Goal: Information Seeking & Learning: Learn about a topic

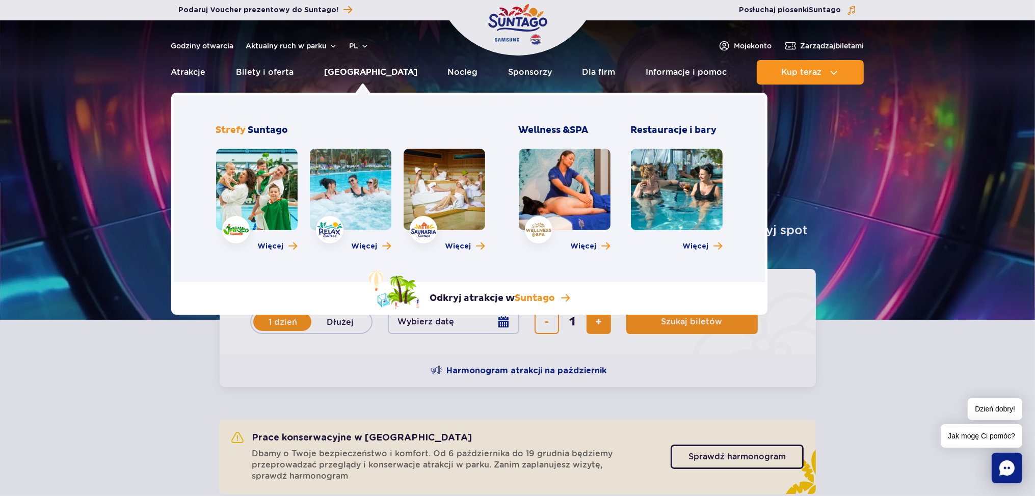
click at [352, 75] on link "[GEOGRAPHIC_DATA]" at bounding box center [370, 72] width 93 height 24
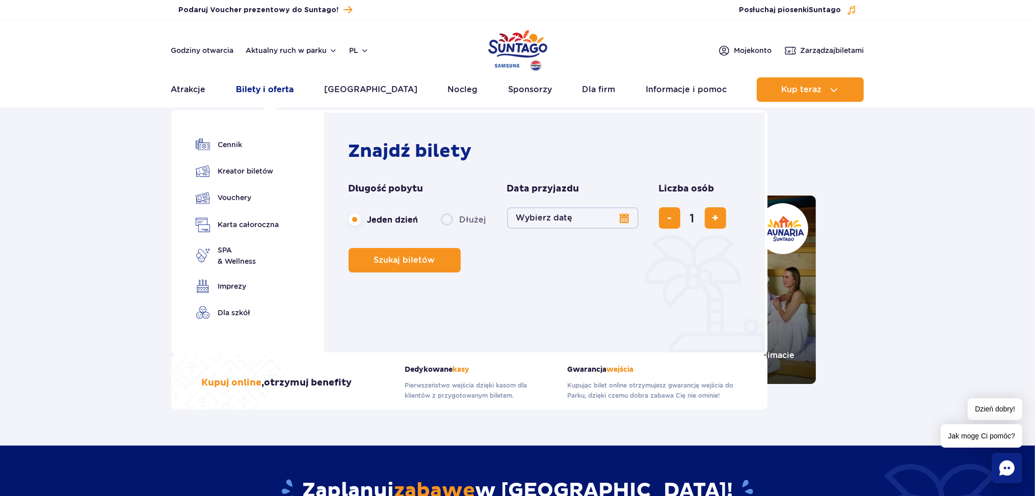
click at [278, 93] on link "Bilety i oferta" at bounding box center [265, 89] width 58 height 24
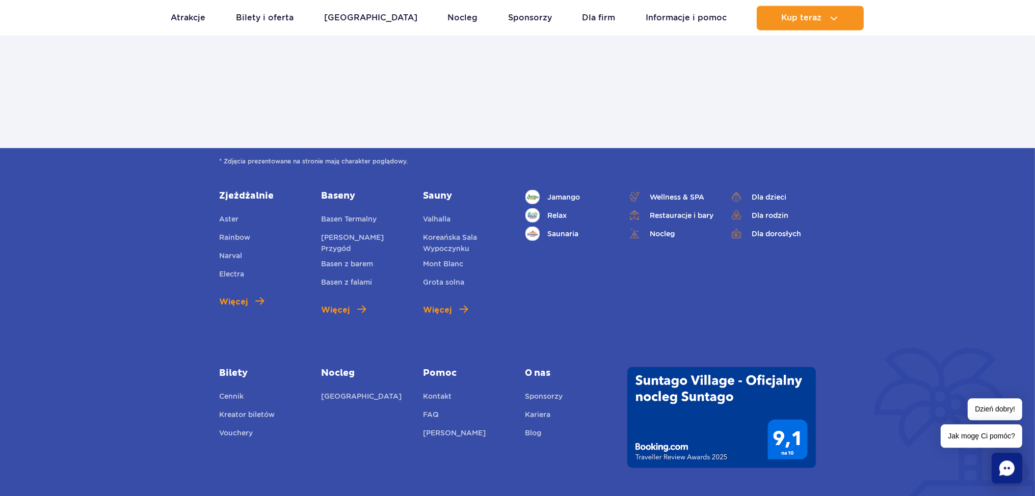
scroll to position [1111, 0]
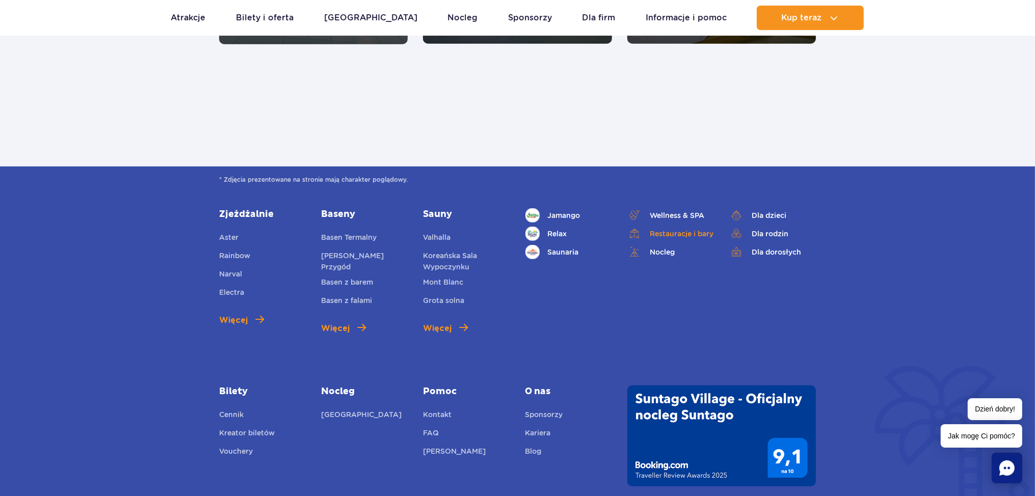
click at [683, 231] on link "Restauracje i bary" at bounding box center [670, 234] width 87 height 14
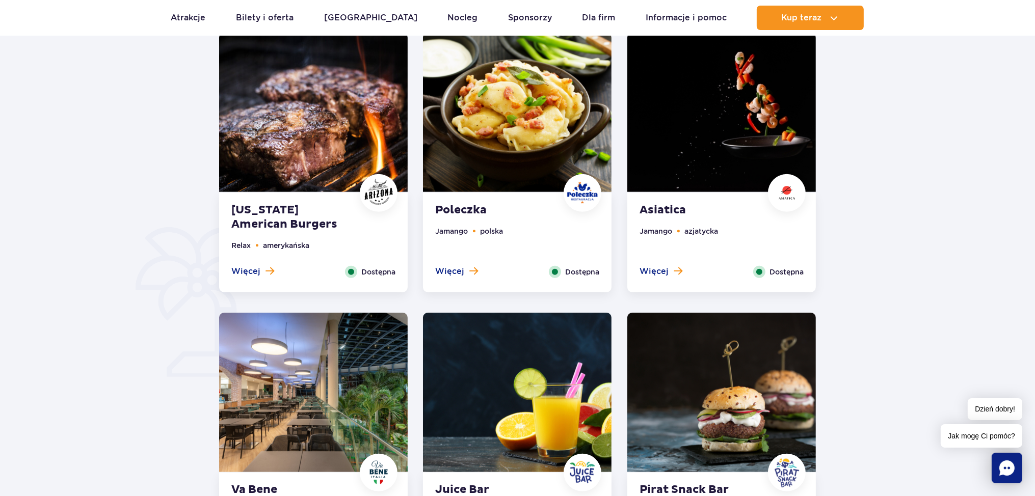
scroll to position [536, 0]
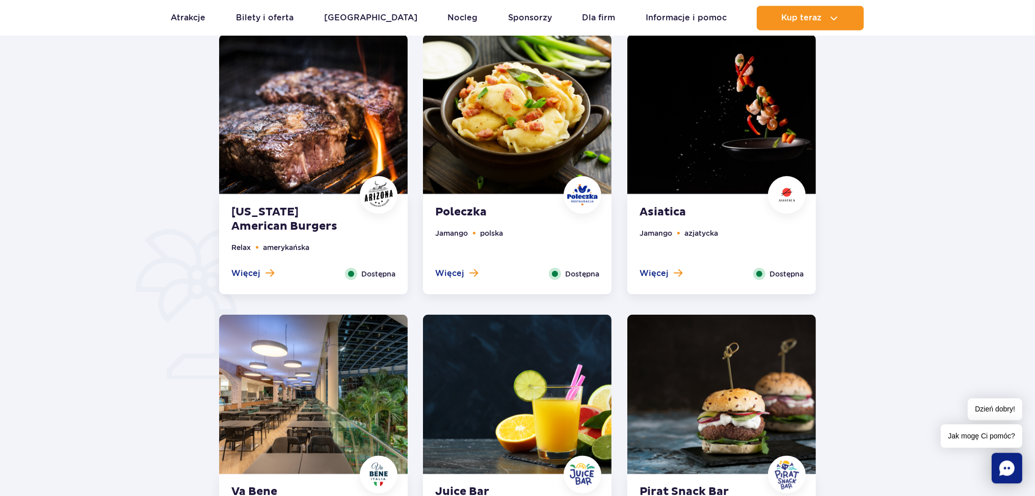
click at [475, 145] on img at bounding box center [517, 114] width 188 height 159
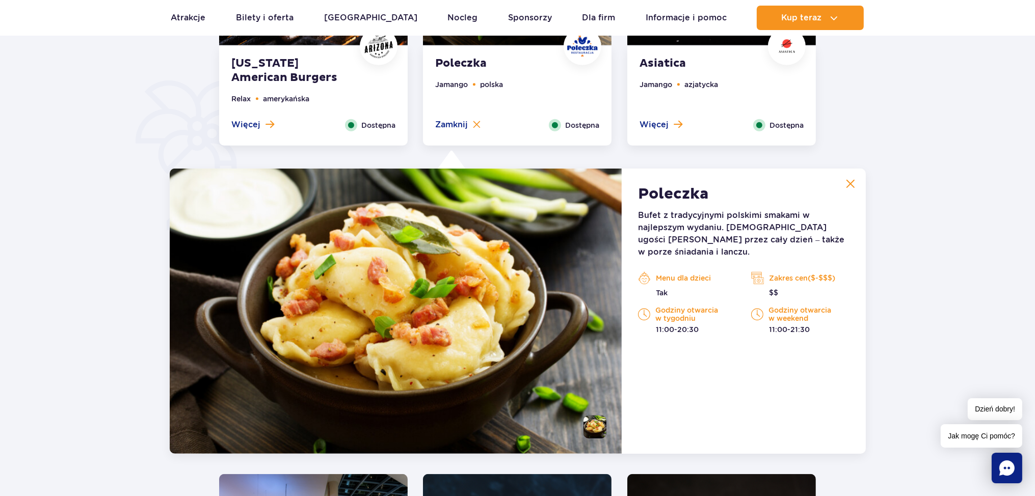
scroll to position [685, 0]
click at [441, 266] on img at bounding box center [396, 311] width 452 height 285
click at [667, 271] on p "Menu dla dzieci" at bounding box center [687, 278] width 98 height 15
click at [671, 309] on p "Godziny otwarcia w tygodniu" at bounding box center [687, 314] width 98 height 16
click at [791, 311] on div "Godziny otwarcia w weekend 11:00-21:30" at bounding box center [800, 320] width 98 height 29
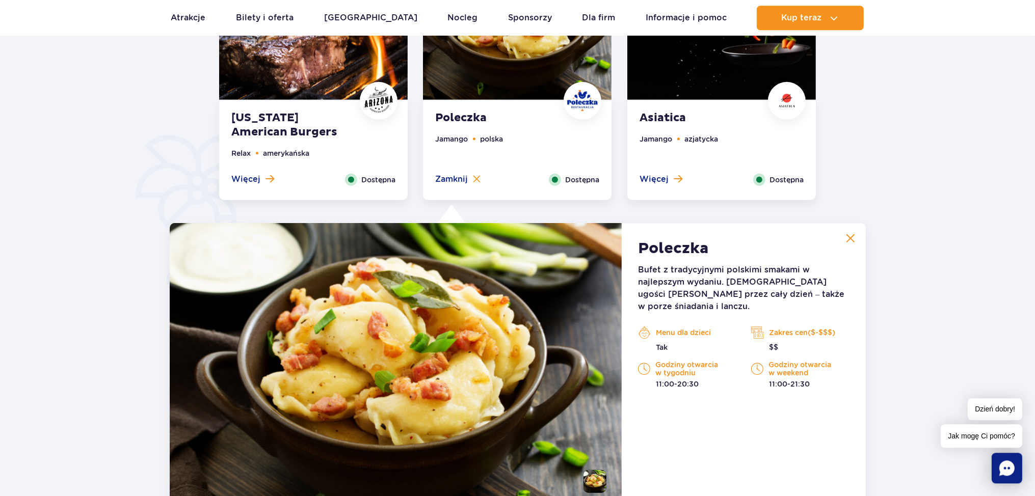
scroll to position [577, 0]
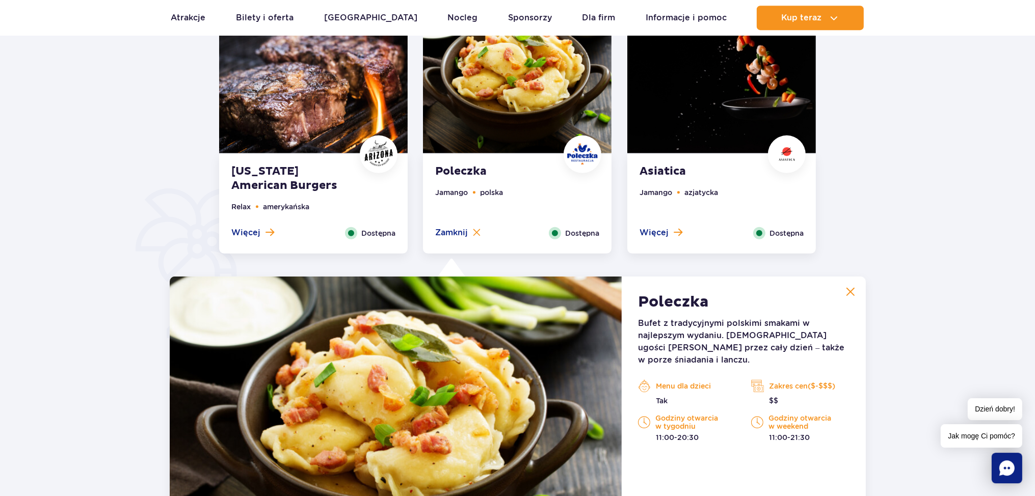
click at [340, 118] on img at bounding box center [313, 73] width 188 height 159
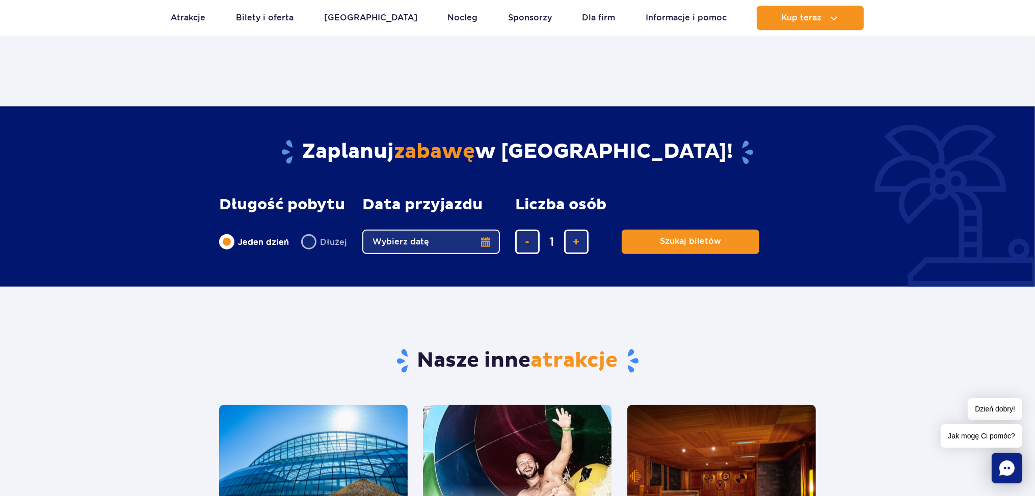
scroll to position [1599, 0]
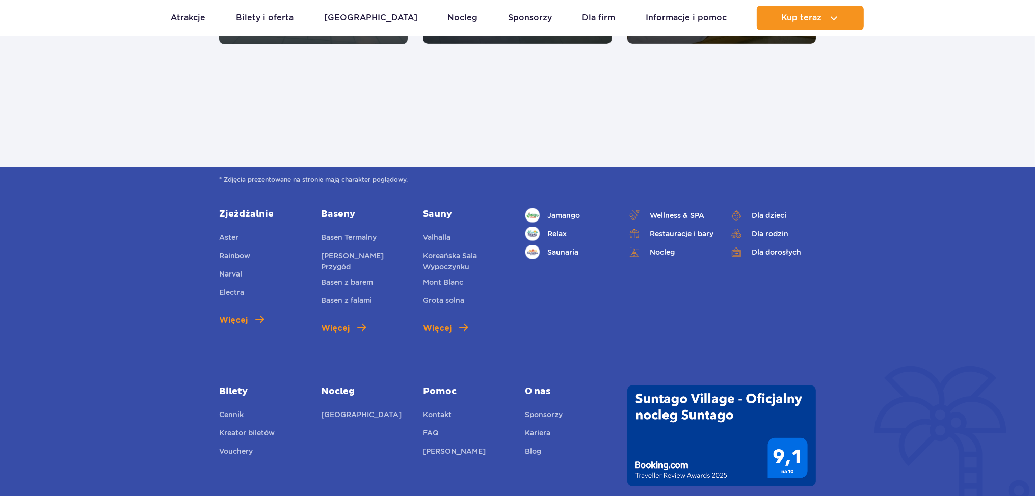
scroll to position [1111, 0]
